Goal: Information Seeking & Learning: Find specific fact

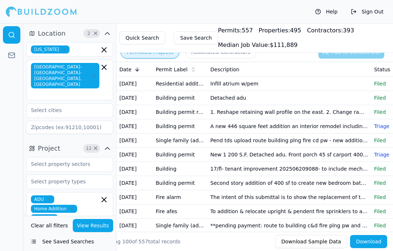
click at [211, 153] on td "New 1 200 S.F. Detached adu. Front porch 45 sf carport 400 sf" at bounding box center [289, 155] width 164 height 14
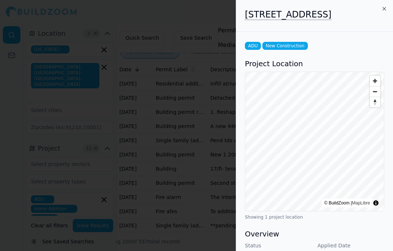
click at [161, 56] on div at bounding box center [196, 125] width 393 height 251
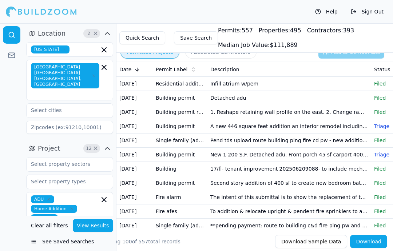
click at [197, 34] on button "Save Search" at bounding box center [196, 37] width 44 height 13
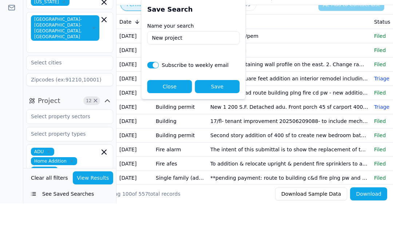
click at [207, 79] on input "New project" at bounding box center [193, 85] width 92 height 13
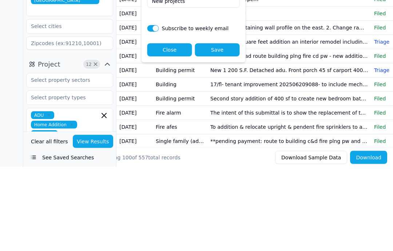
type input "New projects"
click at [153, 109] on button "button" at bounding box center [153, 112] width 12 height 7
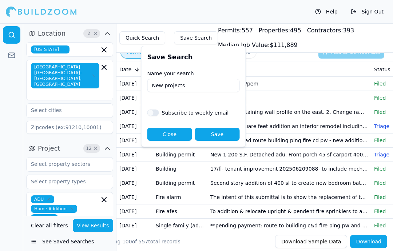
click at [158, 108] on div "Subscribe to weekly email" at bounding box center [193, 110] width 92 height 12
click at [152, 110] on button "button" at bounding box center [153, 112] width 12 height 7
checkbox input "true"
click at [228, 135] on button "Save" at bounding box center [217, 134] width 45 height 13
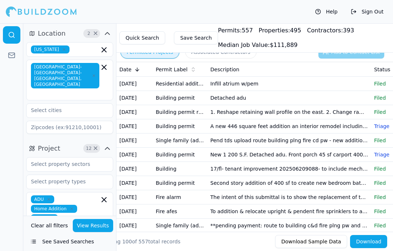
click at [194, 39] on button "Save Search" at bounding box center [196, 37] width 44 height 13
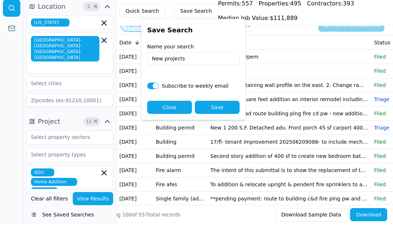
click at [213, 79] on input "New projects" at bounding box center [193, 85] width 92 height 13
type input "N"
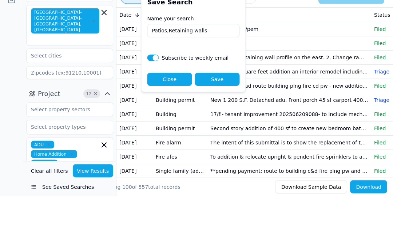
type input "Patios,Retaining walls"
click at [229, 128] on button "Save" at bounding box center [217, 134] width 45 height 13
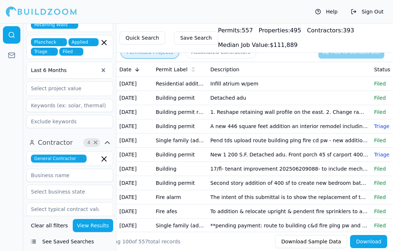
scroll to position [202, 0]
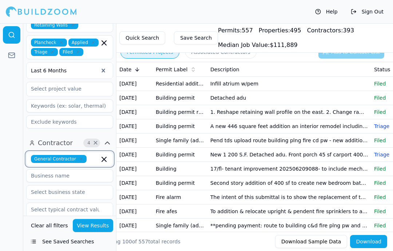
click at [93, 155] on input "text" at bounding box center [94, 159] width 10 height 8
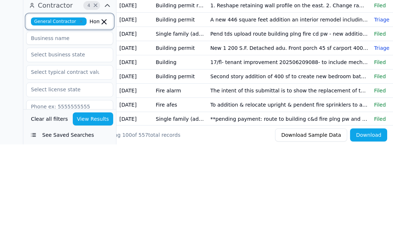
scroll to position [234, 0]
type input "Home builders"
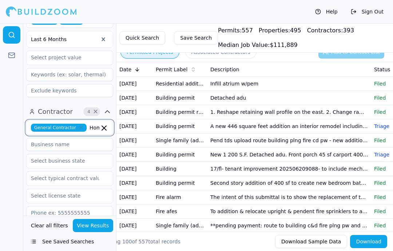
click at [97, 124] on input "Home builders" at bounding box center [94, 128] width 10 height 8
click at [27, 120] on div "General Contractor Home builders" at bounding box center [69, 127] width 87 height 15
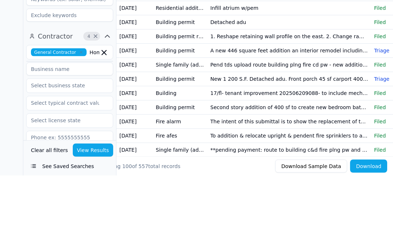
click at [108, 110] on icon "button" at bounding box center [107, 111] width 4 height 2
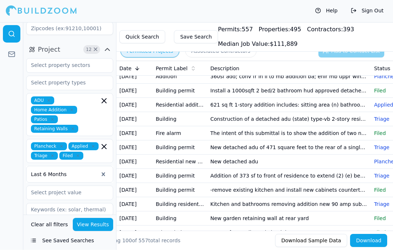
scroll to position [205, 0]
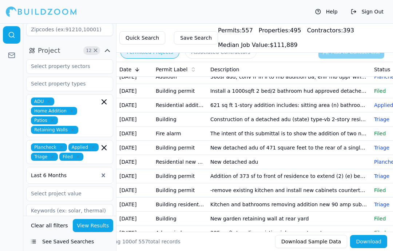
click at [109, 243] on icon "button" at bounding box center [107, 247] width 9 height 9
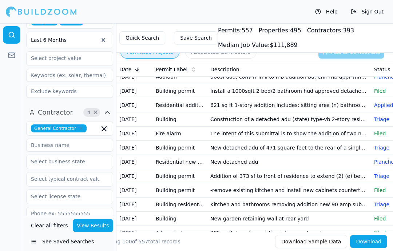
scroll to position [233, 0]
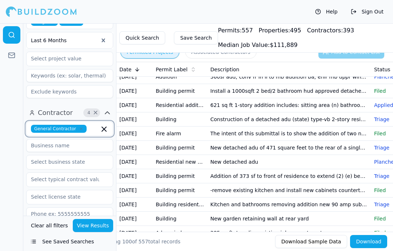
click at [96, 125] on input "text" at bounding box center [94, 129] width 10 height 8
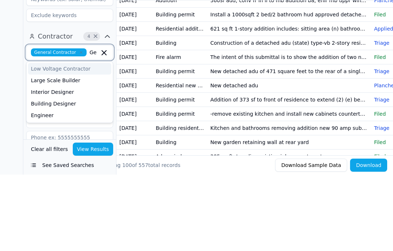
type input "G"
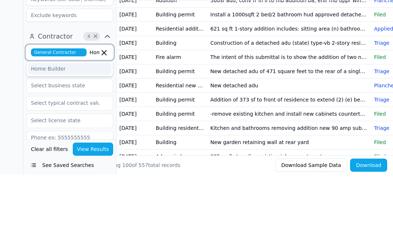
type input "Home"
click at [47, 139] on div "Home Builder" at bounding box center [69, 145] width 83 height 12
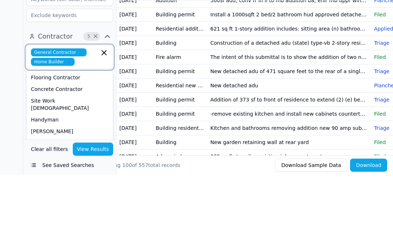
scroll to position [118, 0]
click at [43, 158] on div "Concrete Contractor" at bounding box center [69, 164] width 83 height 12
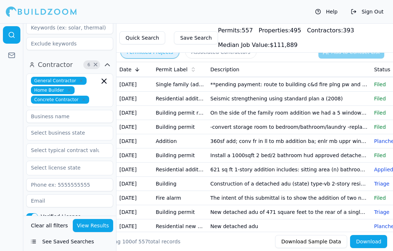
scroll to position [278, 0]
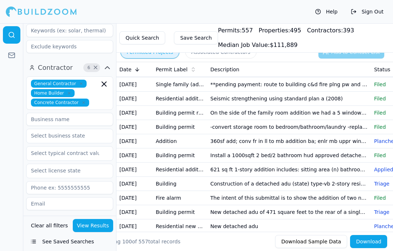
click at [84, 100] on icon "button" at bounding box center [83, 102] width 4 height 4
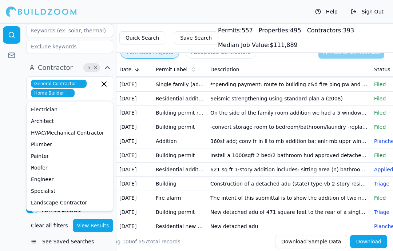
click at [309, 107] on td "On the side of the family room addition we had a 5 windows and post in between …" at bounding box center [289, 113] width 164 height 14
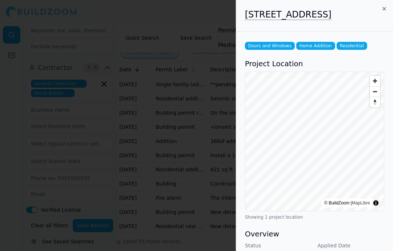
click at [201, 171] on div at bounding box center [196, 125] width 393 height 251
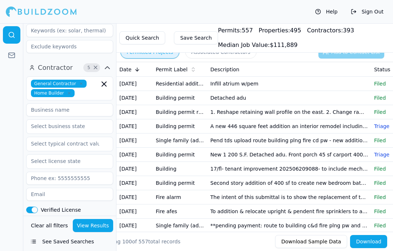
click at [316, 169] on td "17/fl- tenant improvement 202506209088- to include mechanical addition (1) ddva…" at bounding box center [289, 169] width 164 height 14
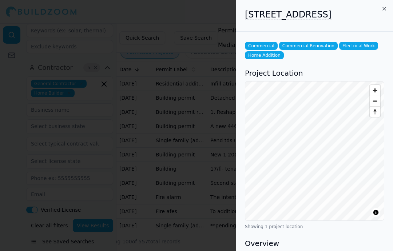
click at [218, 91] on div at bounding box center [196, 125] width 393 height 251
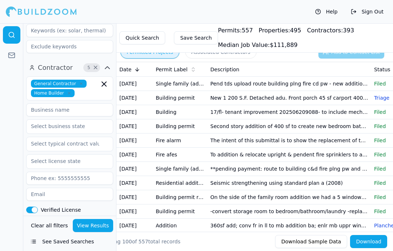
scroll to position [59, 0]
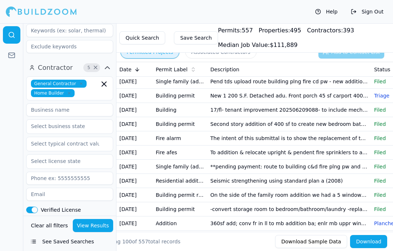
click at [328, 154] on td "To addition & relocate upright & pendent fire sprinklers to accommodate new ten…" at bounding box center [289, 152] width 164 height 14
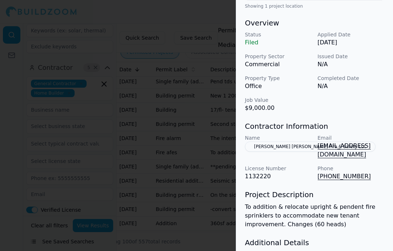
scroll to position [210, 0]
click at [187, 100] on div at bounding box center [196, 125] width 393 height 251
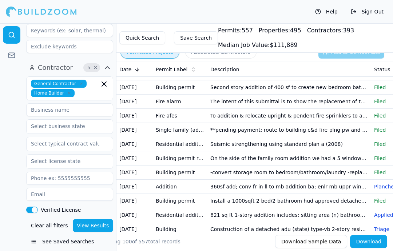
scroll to position [96, 0]
click at [338, 158] on td "On the side of the family room addition we had a 5 windows and post in between …" at bounding box center [289, 158] width 164 height 14
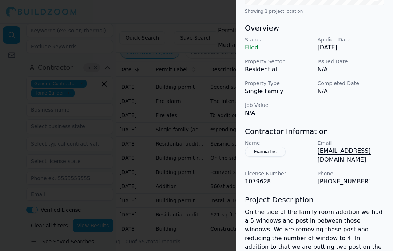
scroll to position [206, 0]
click at [338, 185] on p "[PHONE_NUMBER]" at bounding box center [350, 181] width 67 height 9
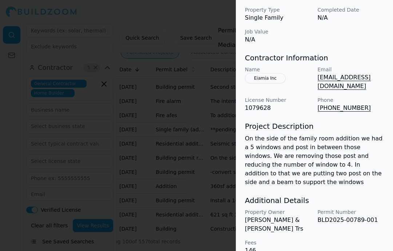
scroll to position [279, 0]
click at [210, 117] on div at bounding box center [196, 125] width 393 height 251
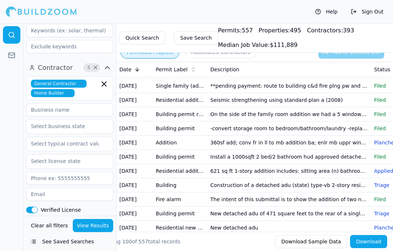
scroll to position [139, 0]
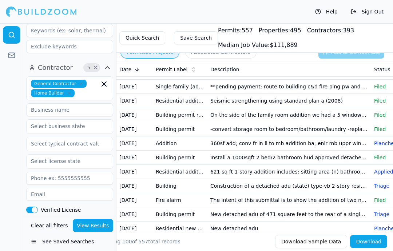
click at [344, 114] on td "On the side of the family room addition we had a 5 windows and post in between …" at bounding box center [289, 115] width 164 height 14
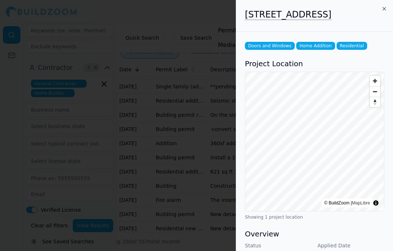
scroll to position [0, 0]
click at [163, 206] on div at bounding box center [196, 125] width 393 height 251
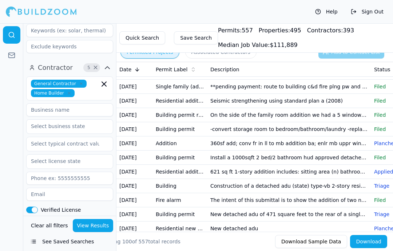
click at [263, 199] on td "The intent of this submittal is to show the addition of two new sprinkler riser…" at bounding box center [289, 200] width 164 height 14
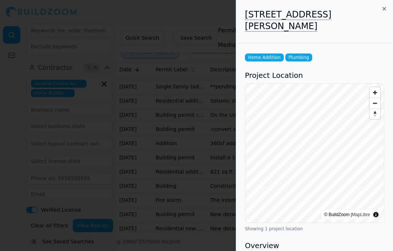
click at [381, 9] on icon "button" at bounding box center [384, 9] width 6 height 6
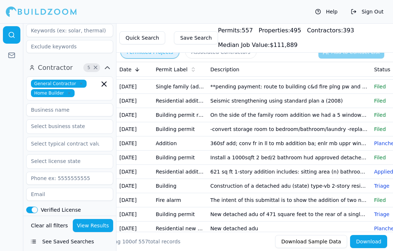
click at [351, 114] on td "On the side of the family room addition we had a 5 windows and post in between …" at bounding box center [289, 115] width 164 height 14
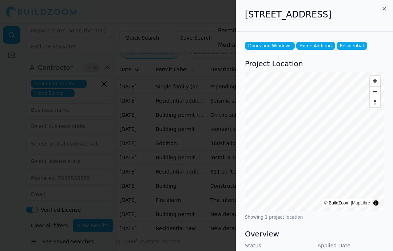
click at [210, 100] on div at bounding box center [196, 125] width 393 height 251
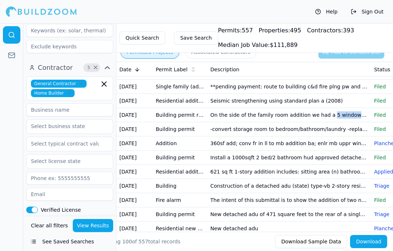
click at [139, 116] on td "[DATE]" at bounding box center [134, 115] width 36 height 14
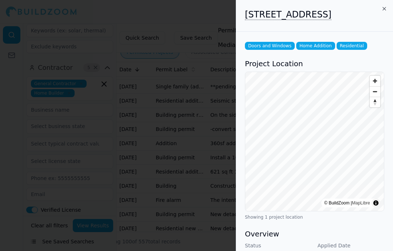
click at [136, 116] on div at bounding box center [196, 125] width 393 height 251
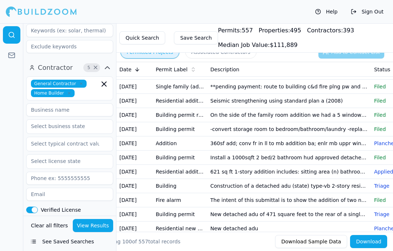
click at [133, 113] on td "[DATE]" at bounding box center [134, 115] width 36 height 14
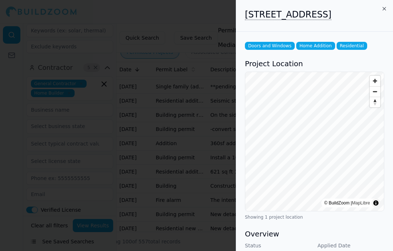
click at [377, 12] on h2 "[STREET_ADDRESS]" at bounding box center [314, 15] width 139 height 12
click at [379, 11] on h2 "[STREET_ADDRESS]" at bounding box center [314, 15] width 139 height 12
click at [381, 9] on icon "button" at bounding box center [384, 9] width 6 height 6
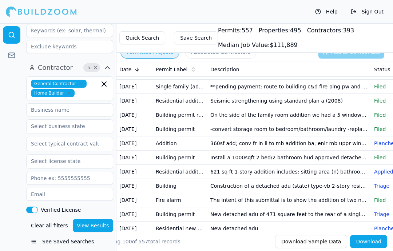
click at [138, 116] on td "[DATE]" at bounding box center [134, 115] width 36 height 14
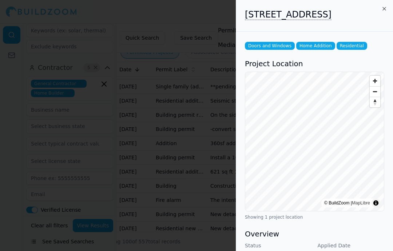
click at [142, 124] on div at bounding box center [196, 125] width 393 height 251
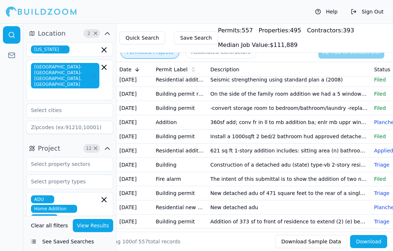
click at [356, 93] on td "On the side of the family room addition we had a 5 windows and post in between …" at bounding box center [289, 94] width 164 height 14
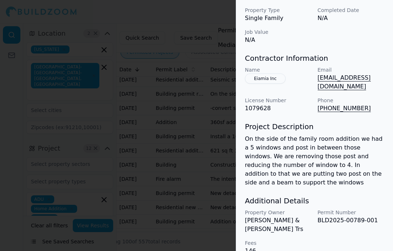
scroll to position [279, 0]
click at [269, 84] on button "Eiamia Inc" at bounding box center [265, 78] width 41 height 10
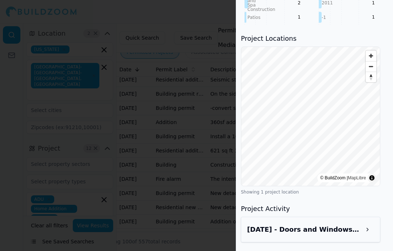
scroll to position [606, 9]
click at [353, 234] on h3 "[DATE] - Doors and Windows, Home Addition - [STREET_ADDRESS]" at bounding box center [304, 229] width 114 height 10
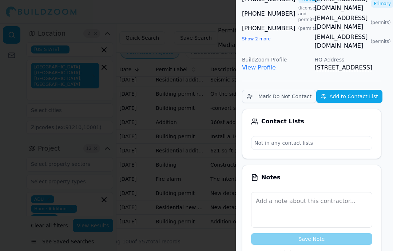
scroll to position [92, 3]
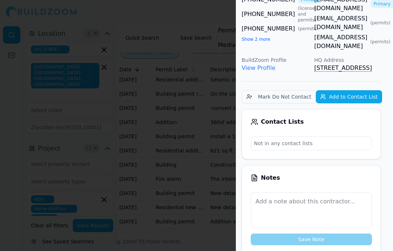
click at [281, 97] on button "Mark Do Not Contact" at bounding box center [278, 96] width 74 height 13
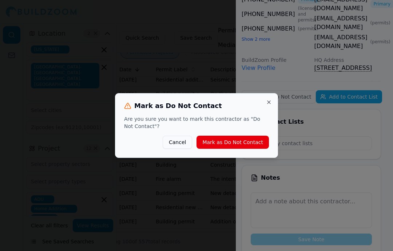
click at [245, 142] on button "Mark as Do Not Contact" at bounding box center [232, 142] width 72 height 13
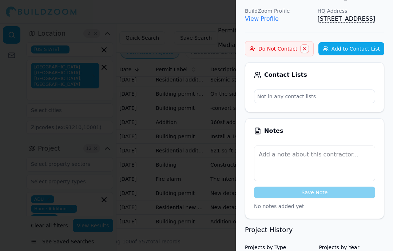
scroll to position [142, 0]
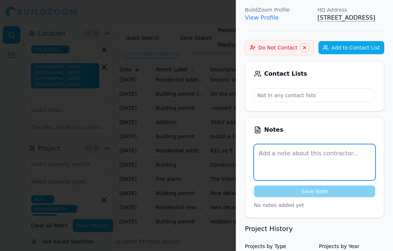
click at [308, 154] on textarea at bounding box center [314, 162] width 121 height 36
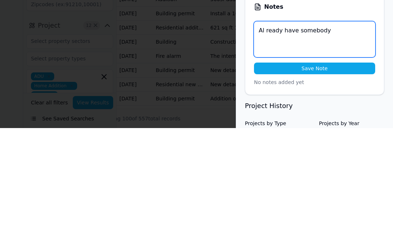
type textarea "Al ready have somebody"
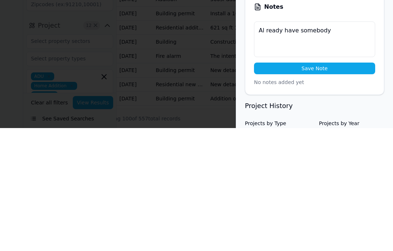
click at [333, 185] on button "Save Note" at bounding box center [314, 191] width 121 height 12
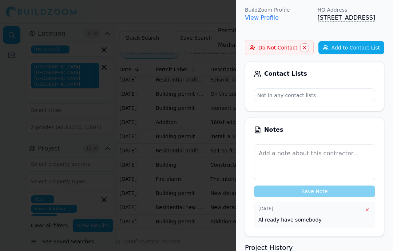
click at [32, 151] on div at bounding box center [196, 125] width 393 height 251
